Goal: Find specific page/section: Find specific page/section

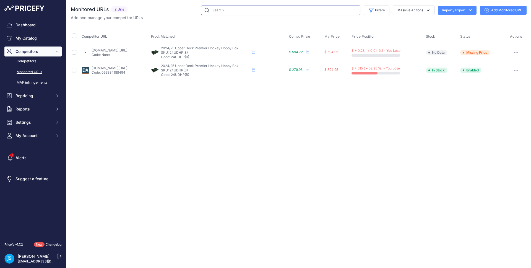
click at [235, 12] on input "text" at bounding box center [280, 10] width 159 height 9
type input "2025 panini prizm wnba"
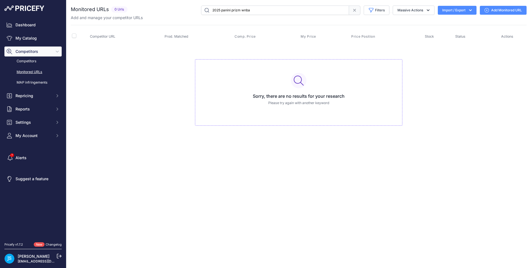
click at [222, 10] on input "2025 panini prizm wnba" at bounding box center [275, 10] width 148 height 9
click at [51, 34] on link "My Catalog" at bounding box center [32, 38] width 57 height 10
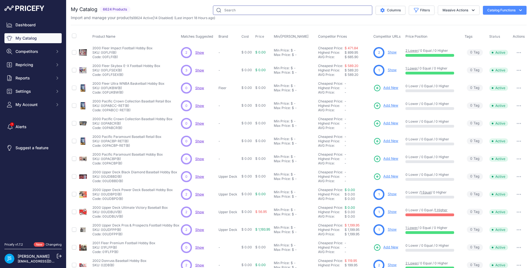
click at [236, 9] on input "text" at bounding box center [292, 10] width 159 height 9
paste input "2024/25 Upper Deck Stature Hockey Hobby"
type input "2024/25 Upper Deck Stature Hockey Hobby"
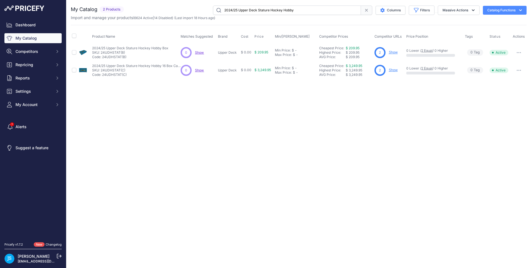
click at [396, 52] on link "Show" at bounding box center [393, 52] width 9 height 4
